Goal: Task Accomplishment & Management: Use online tool/utility

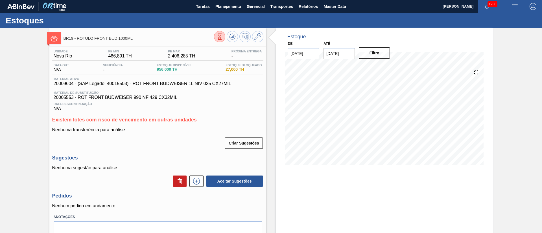
click at [224, 35] on button at bounding box center [219, 36] width 11 height 11
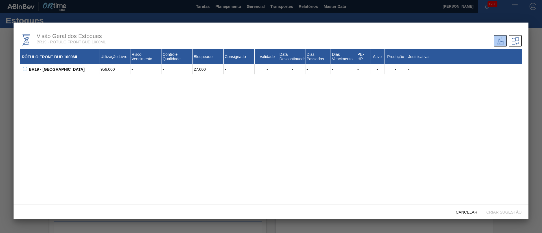
click at [25, 69] on icon at bounding box center [25, 69] width 0 height 2
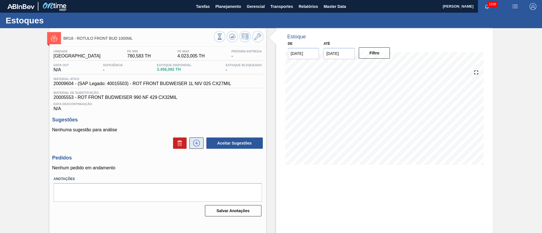
click at [199, 144] on icon at bounding box center [196, 143] width 9 height 7
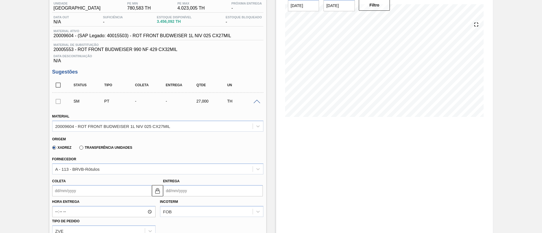
scroll to position [85, 0]
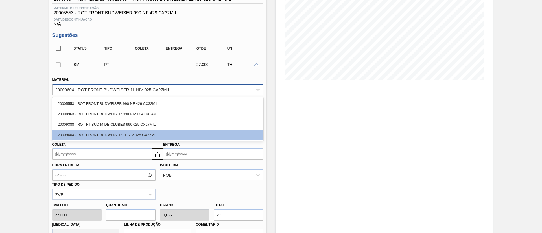
click at [98, 90] on div "20009604 - ROT FRONT BUDWEISER 1L NIV 025 CX27MIL" at bounding box center [112, 89] width 115 height 5
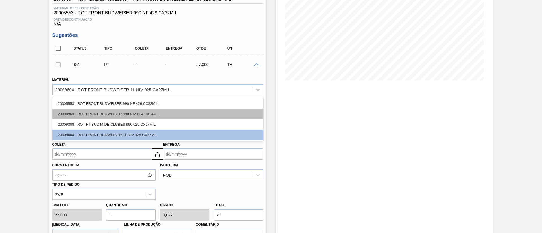
click at [87, 112] on div "20008963 - ROT FRONT BUDWEISER 990 NIV 024 CX24MIL" at bounding box center [157, 114] width 211 height 10
type input "24,000"
type input "1,125"
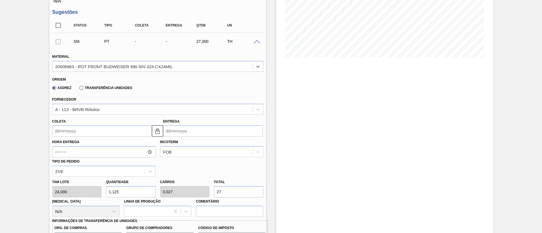
scroll to position [127, 0]
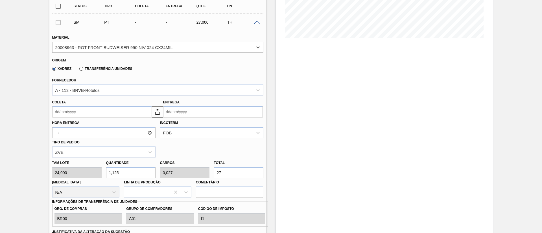
click at [104, 69] on label "Transferência Unidades" at bounding box center [105, 69] width 53 height 4
click at [78, 70] on input "Transferência Unidades" at bounding box center [78, 70] width 0 height 0
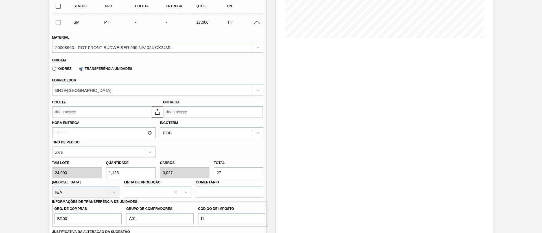
click at [75, 111] on input "Coleta" at bounding box center [102, 111] width 100 height 11
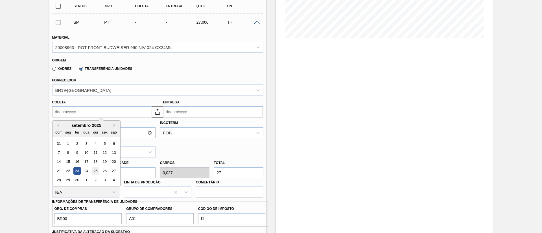
click at [94, 171] on div "25" at bounding box center [95, 171] width 8 height 8
type input "25/09/2025"
type input "06/10/2025"
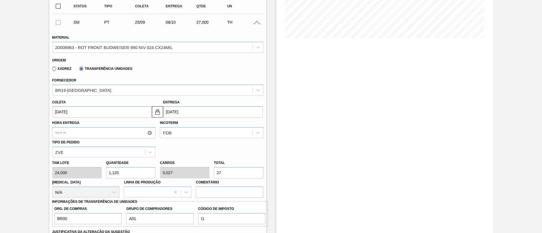
click at [194, 172] on div "Tam lote 24,000 Quantidade 1,125 Carros 0,027 Total 27 Doca N/A Linha de Produç…" at bounding box center [158, 178] width 216 height 40
type input "0,208"
type input "0,005"
type input "5"
type input "0"
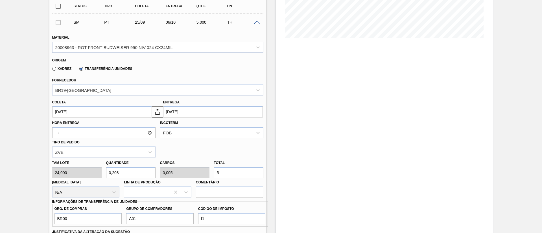
type input "0"
type input "0,167"
type input "0,004"
type input "4"
type input "1,667"
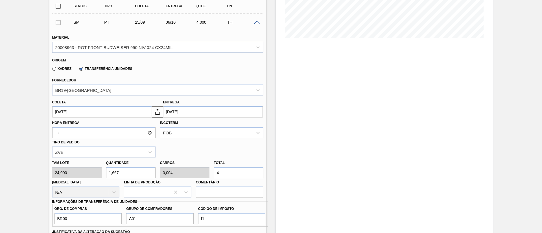
type input "0,04"
type input "40"
type input "16,667"
type input "0,4"
type input "400"
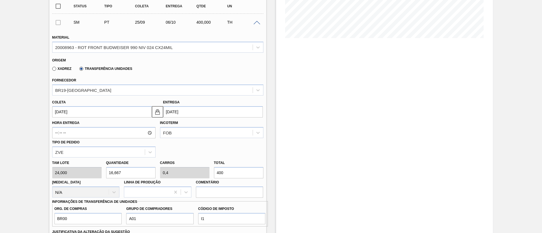
click at [90, 175] on div "Tam lote 24,000 Quantidade 16,667 Carros 0,4 Total 400 Doca N/A Linha de Produç…" at bounding box center [158, 178] width 216 height 40
type input "1"
type input "0,024"
type input "24"
type input "17"
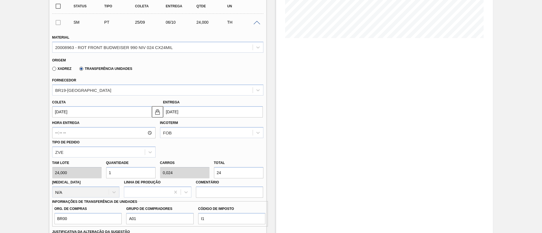
type input "0,408"
type input "408"
click at [93, 173] on div "Tam lote 24,000 Quantidade 17 Carros 0,408 Total 408 Doca N/A Linha de Produção…" at bounding box center [158, 178] width 216 height 40
type input "1"
type input "0,024"
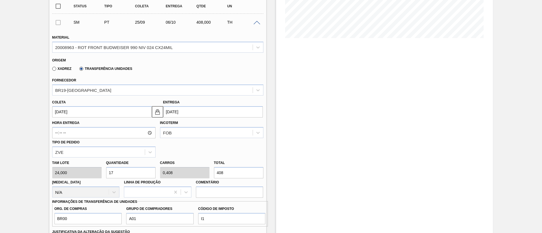
type input "24"
type input "18"
type input "0,432"
type input "432"
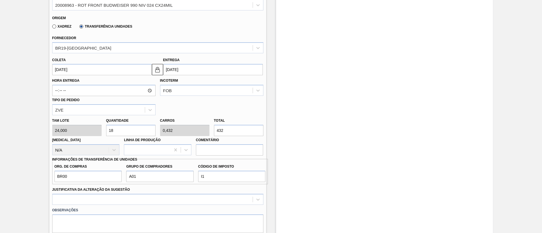
type input "18"
click at [75, 174] on input "BR00" at bounding box center [87, 176] width 67 height 11
drag, startPoint x: 75, startPoint y: 174, endPoint x: 31, endPoint y: 174, distance: 44.0
click at [31, 174] on div "BR18 - RÓTULO FRONT BUD 1000ML Unidade Pernambuco PE MIN 780,583 TH PE MAX 4.02…" at bounding box center [271, 97] width 542 height 477
type input "BR00"
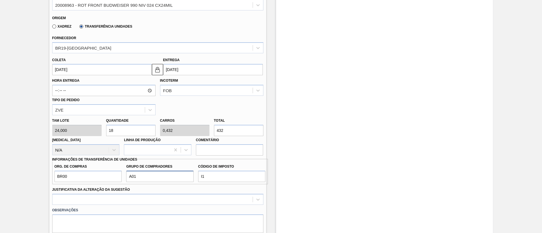
drag, startPoint x: 145, startPoint y: 178, endPoint x: 108, endPoint y: 178, distance: 36.7
click at [108, 178] on div "Org. de Compras BR00 Grupo de Compradores A01 Código de Imposto I1" at bounding box center [160, 171] width 216 height 21
type input "A01"
drag, startPoint x: 214, startPoint y: 176, endPoint x: 173, endPoint y: 175, distance: 41.2
click at [173, 175] on div "Org. de Compras BR00 Grupo de Compradores A01 Código de Imposto I1" at bounding box center [160, 171] width 216 height 21
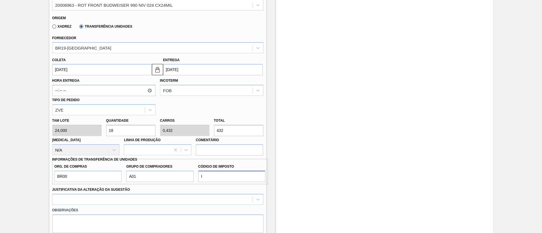
type input "I1"
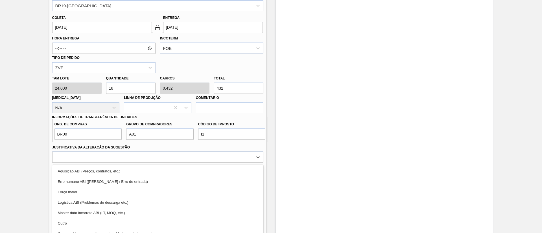
click at [124, 156] on div "option Aquisição ABI (Preços, contratos, etc.) focused, 1 of 18. 18 results ava…" at bounding box center [157, 157] width 211 height 11
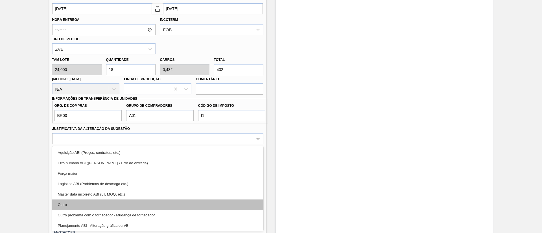
click at [85, 204] on div "Outro" at bounding box center [157, 205] width 211 height 10
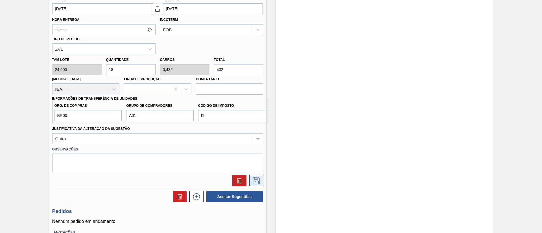
click at [259, 178] on icon at bounding box center [256, 181] width 9 height 7
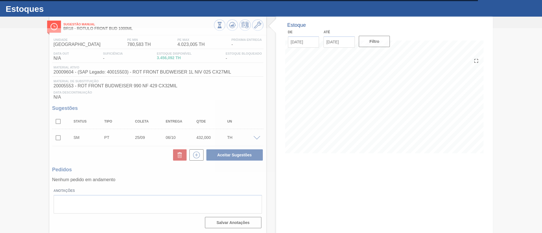
scroll to position [12, 0]
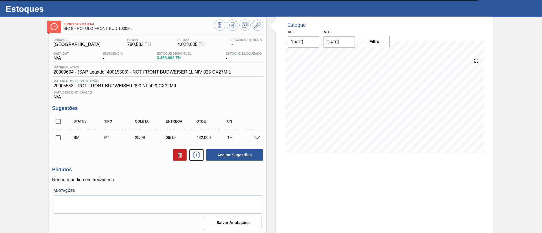
click at [61, 136] on input "checkbox" at bounding box center [58, 138] width 12 height 12
click at [220, 151] on button "Aceitar Sugestões" at bounding box center [234, 155] width 56 height 11
checkbox input "false"
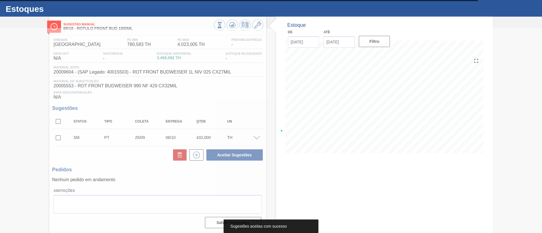
scroll to position [9, 0]
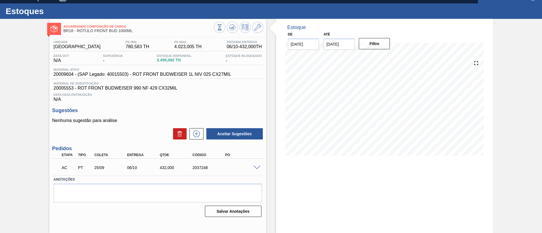
click at [256, 166] on span at bounding box center [257, 168] width 7 height 4
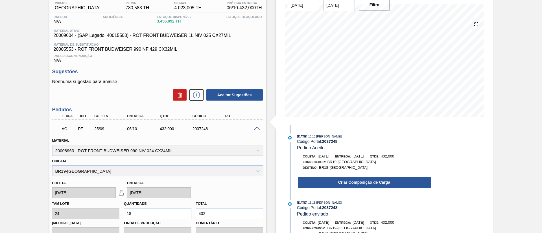
scroll to position [94, 0]
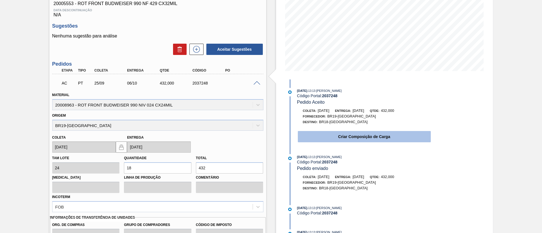
click at [308, 136] on button "Criar Composição de Carga" at bounding box center [364, 136] width 133 height 11
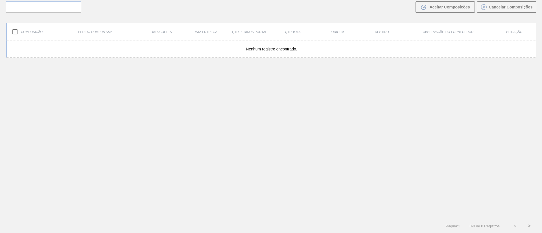
scroll to position [41, 0]
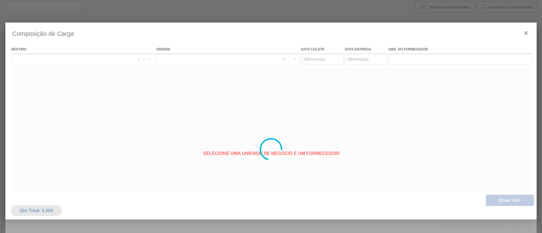
type coleta "25/09/2025"
type entrega "06/10/2025"
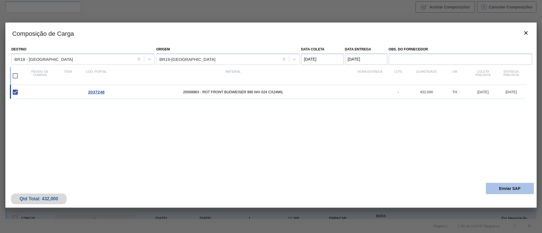
click at [497, 188] on button "Enviar SAP" at bounding box center [510, 188] width 48 height 11
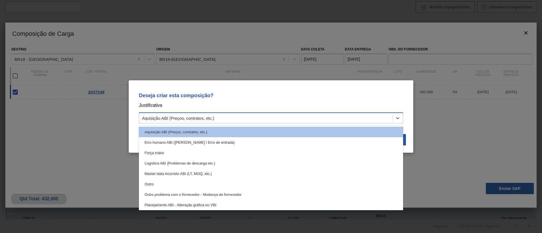
click at [187, 118] on div "Aquisição ABI (Preços, contratos, etc.)" at bounding box center [178, 118] width 72 height 5
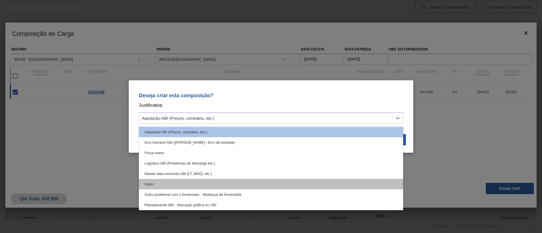
click at [168, 182] on div "Outro" at bounding box center [271, 184] width 264 height 10
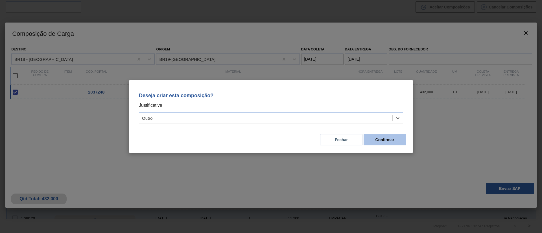
click at [383, 140] on button "Confirmar" at bounding box center [385, 139] width 42 height 11
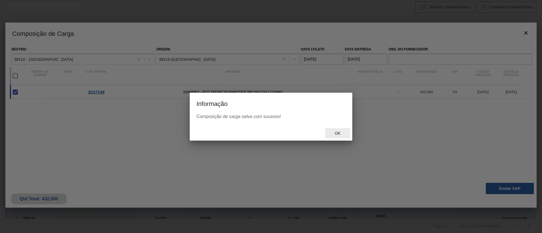
click at [331, 134] on span "Ok" at bounding box center [337, 133] width 15 height 5
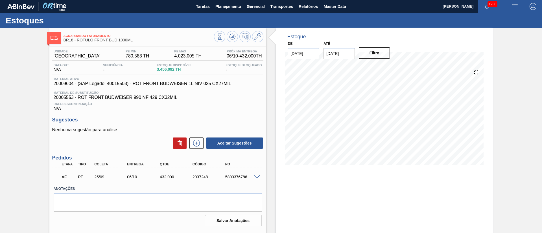
click at [255, 178] on span at bounding box center [257, 177] width 7 height 4
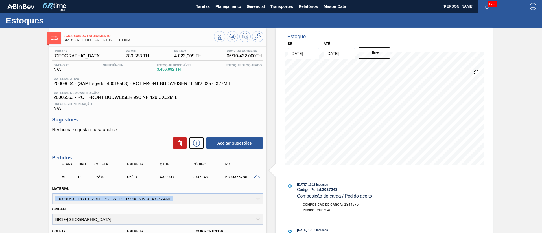
drag, startPoint x: 178, startPoint y: 200, endPoint x: 46, endPoint y: 199, distance: 131.3
click at [46, 199] on div "Aguardando Faturamento BR18 - RÓTULO FRONT BUD 1000ML Unidade Pernambuco PE MIN…" at bounding box center [271, 213] width 542 height 370
copy div "20008963 - ROT FRONT BUDWEISER 990 NIV 024 CX24MIL"
click at [235, 176] on div "5800376786" at bounding box center [242, 177] width 37 height 5
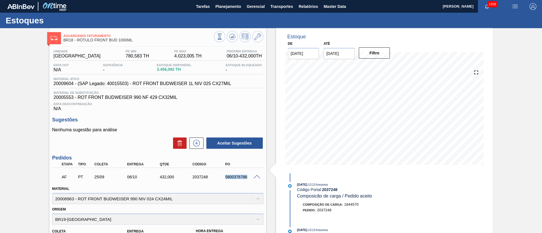
copy div "5800376786"
